Goal: Task Accomplishment & Management: Use online tool/utility

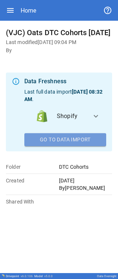
click at [38, 4] on button "Go To Data Import" at bounding box center [65, 139] width 82 height 13
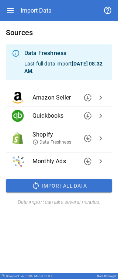
click at [38, 4] on span "chevron_right" at bounding box center [101, 138] width 9 height 9
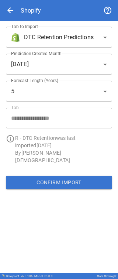
click at [38, 4] on button "Confirm Import" at bounding box center [59, 182] width 107 height 13
